Goal: Information Seeking & Learning: Learn about a topic

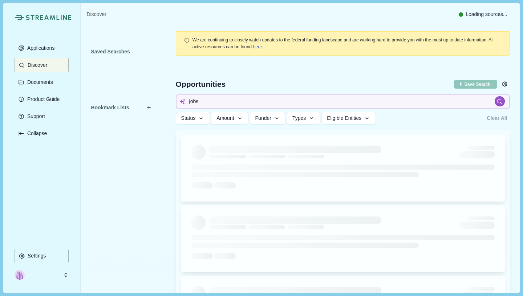
type input "jobs"
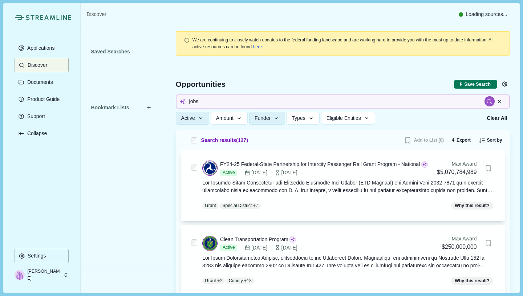
click at [484, 100] on div at bounding box center [489, 101] width 10 height 10
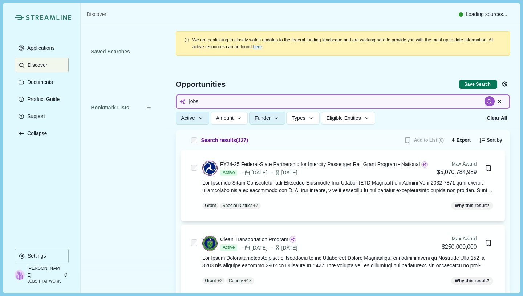
click at [367, 98] on input "jobs" at bounding box center [343, 101] width 334 height 14
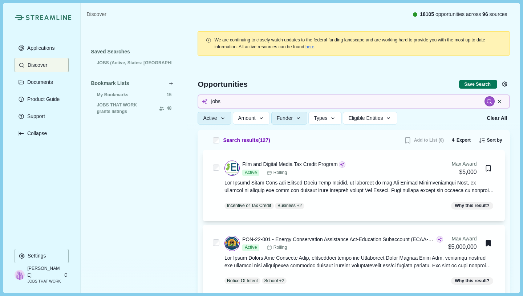
click at [290, 115] on span "Funder" at bounding box center [285, 118] width 16 height 6
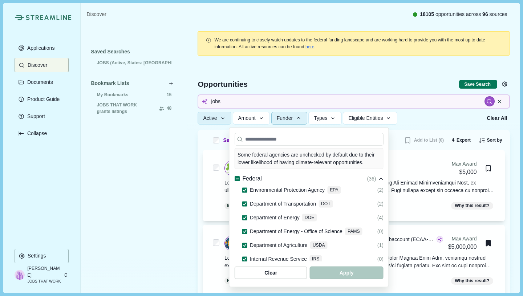
click at [234, 176] on span at bounding box center [236, 178] width 5 height 5
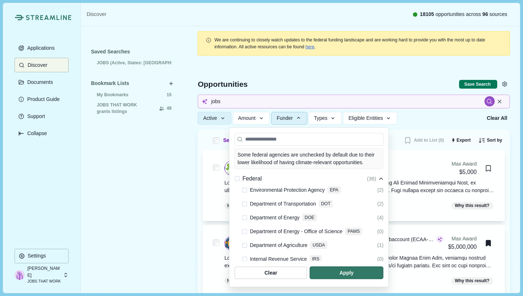
click at [383, 273] on span "button" at bounding box center [346, 272] width 74 height 13
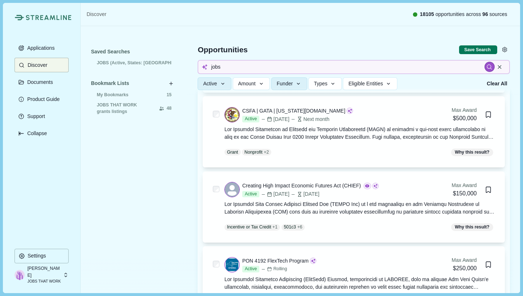
scroll to position [1180, 0]
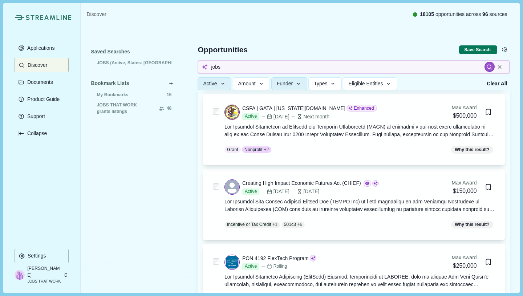
click at [310, 137] on div at bounding box center [359, 130] width 270 height 15
